Goal: Complete application form

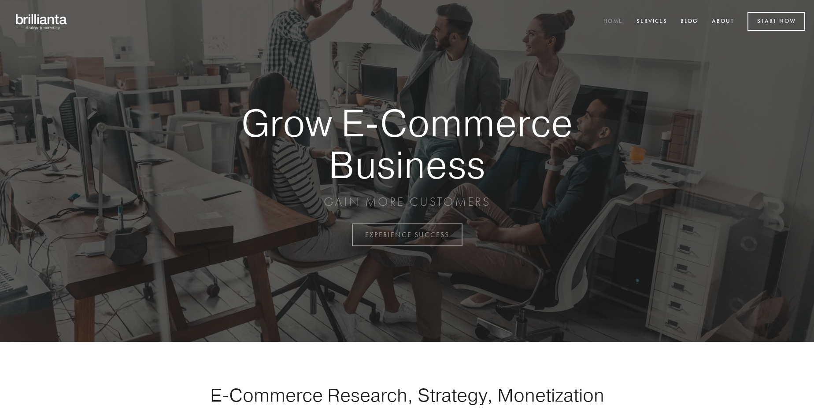
scroll to position [2308, 0]
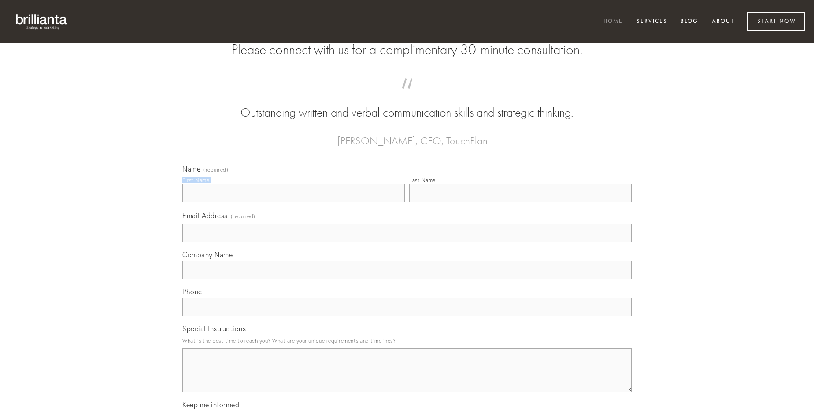
type input "[PERSON_NAME]"
click at [520, 203] on input "Last Name" at bounding box center [520, 193] width 222 height 18
type input "[PERSON_NAME]"
click at [407, 243] on input "Email Address (required)" at bounding box center [406, 233] width 449 height 18
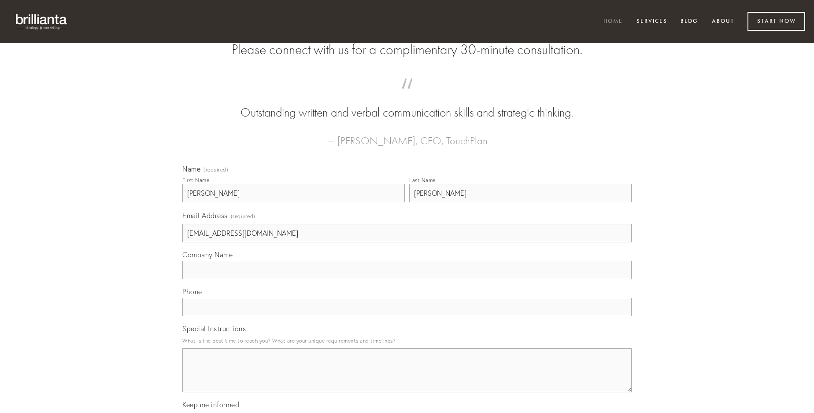
type input "[EMAIL_ADDRESS][DOMAIN_NAME]"
click at [407, 280] on input "Company Name" at bounding box center [406, 270] width 449 height 18
type input "urbanus"
click at [407, 317] on input "text" at bounding box center [406, 307] width 449 height 18
click at [407, 379] on textarea "Special Instructions" at bounding box center [406, 371] width 449 height 44
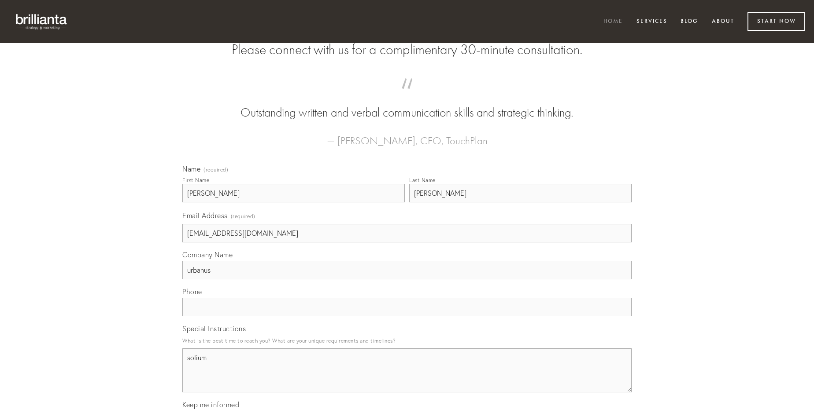
type textarea "solium"
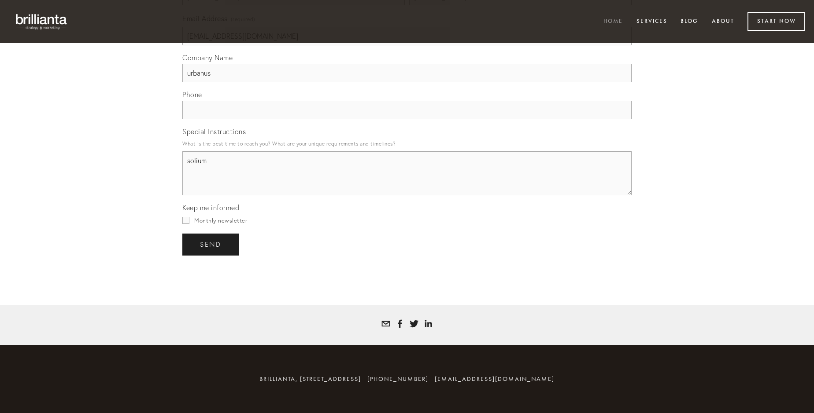
click at [211, 244] on span "send" at bounding box center [211, 245] width 22 height 8
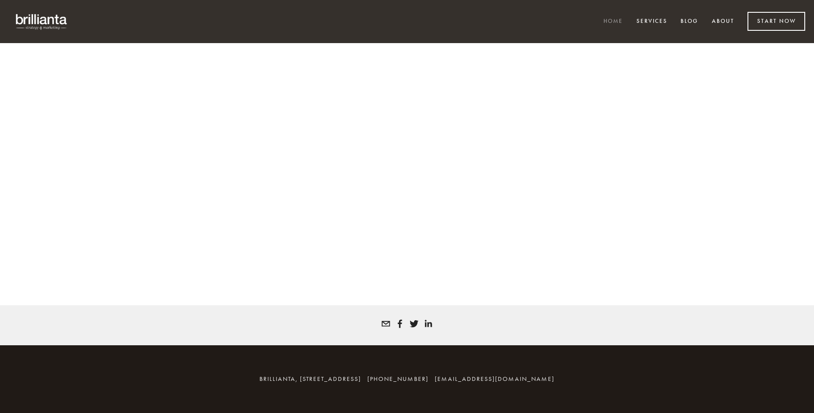
scroll to position [2296, 0]
